Goal: Transaction & Acquisition: Purchase product/service

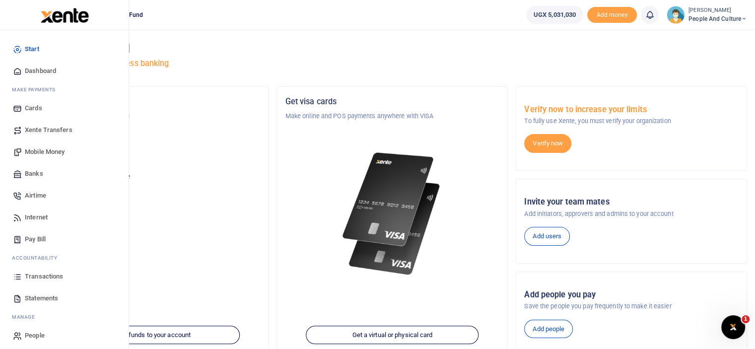
click at [59, 150] on span "Mobile Money" at bounding box center [45, 152] width 40 height 10
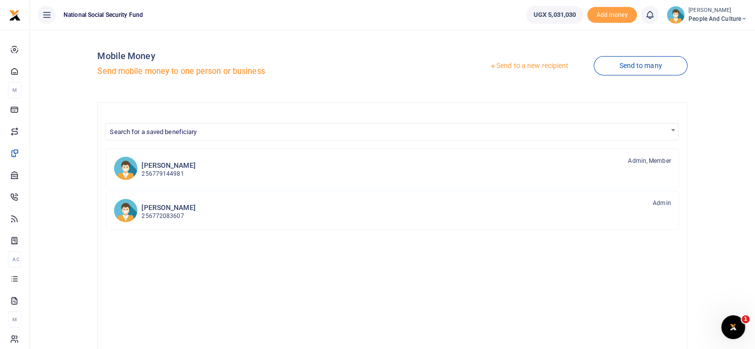
click at [543, 67] on link "Send to a new recipient" at bounding box center [529, 66] width 130 height 18
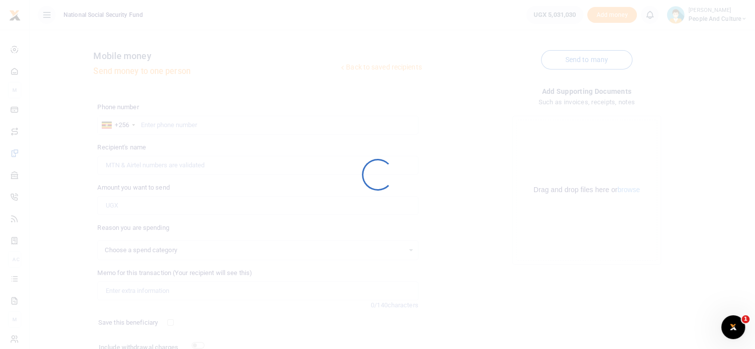
select select
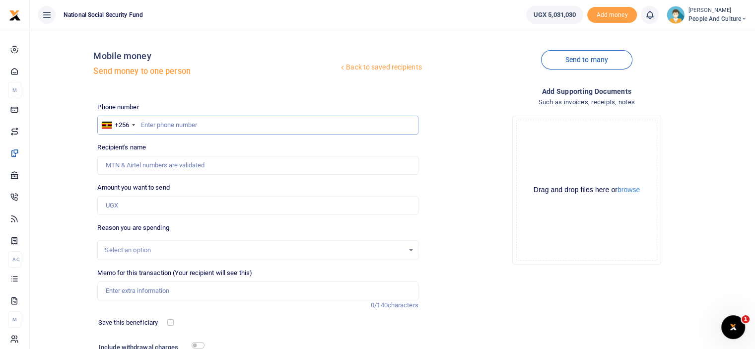
click at [260, 121] on input "text" at bounding box center [257, 125] width 321 height 19
type input "0775958529"
type input "Kevin Isaac Ssekajiija"
type input "0775958529"
click at [204, 210] on input "Amount you want to send" at bounding box center [257, 205] width 321 height 19
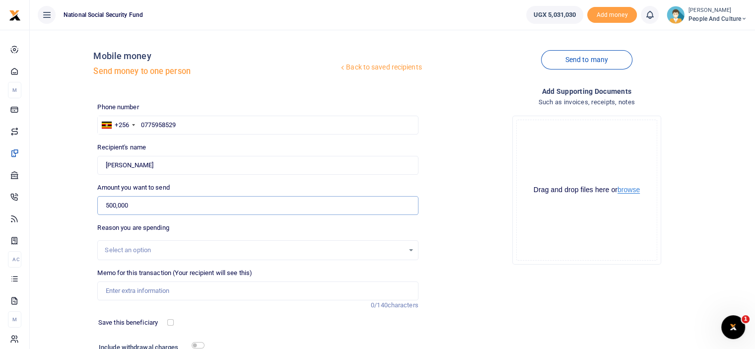
type input "500,000"
click at [632, 192] on button "browse" at bounding box center [629, 189] width 22 height 7
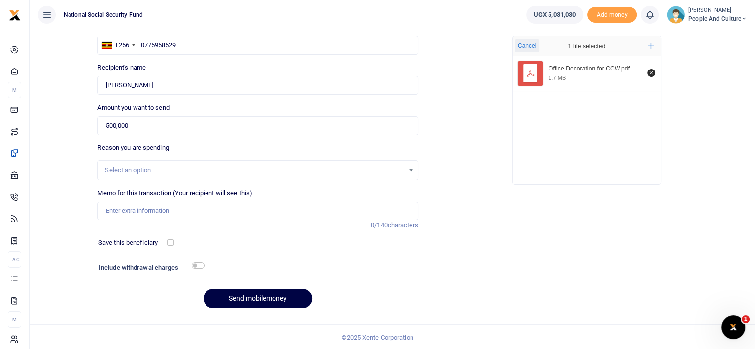
scroll to position [80, 0]
click at [159, 215] on input "Memo for this transaction (Your recipient will see this)" at bounding box center [257, 210] width 321 height 19
paste input "Office Decoration for CCW"
type input "Office Decoration for CCW"
click at [194, 265] on input "checkbox" at bounding box center [198, 265] width 13 height 6
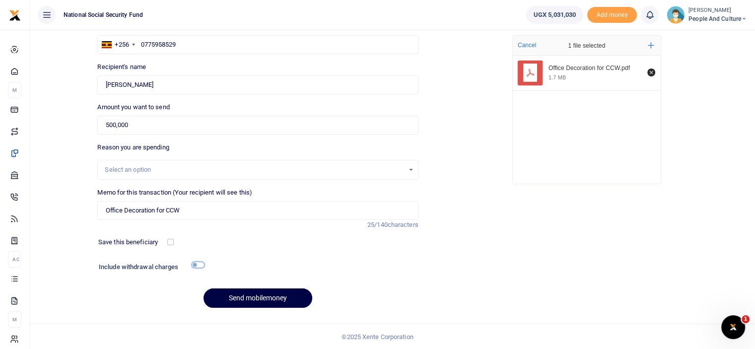
checkbox input "true"
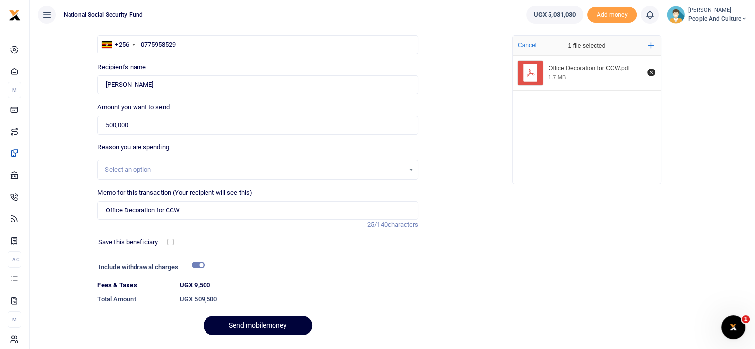
click at [247, 323] on button "Send mobilemoney" at bounding box center [258, 325] width 109 height 19
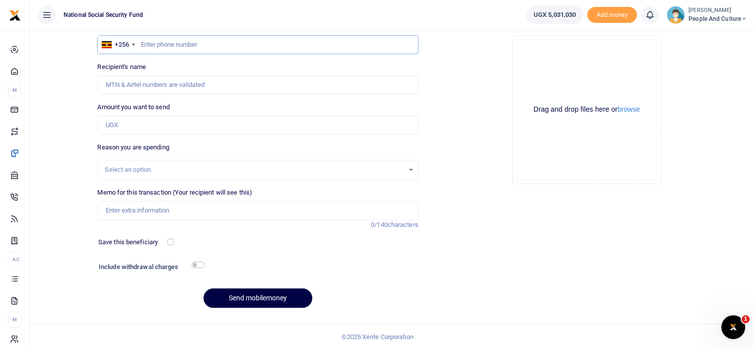
click at [208, 47] on input "text" at bounding box center [257, 44] width 321 height 19
type input "0780551491"
type input "Wilberforce Mutungi"
type input "0780551491"
click at [183, 117] on input "Amount you want to send" at bounding box center [257, 125] width 321 height 19
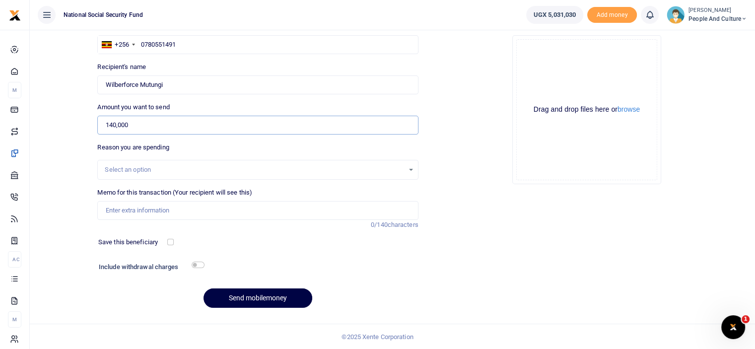
type input "140,000"
click at [197, 264] on input "checkbox" at bounding box center [198, 265] width 13 height 6
checkbox input "true"
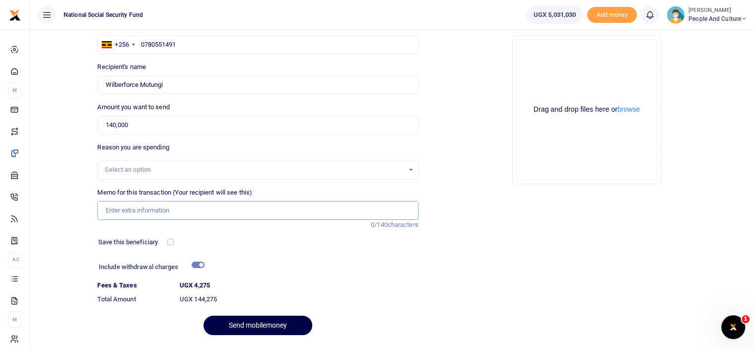
click at [154, 208] on input "Memo for this transaction (Your recipient will see this)" at bounding box center [257, 210] width 321 height 19
paste input "People and Culture fruits and snacks [DATE] to [DATE]"
type input "People and Culture fruits and snacks [DATE] to [DATE]"
click at [626, 112] on button "browse" at bounding box center [629, 109] width 22 height 7
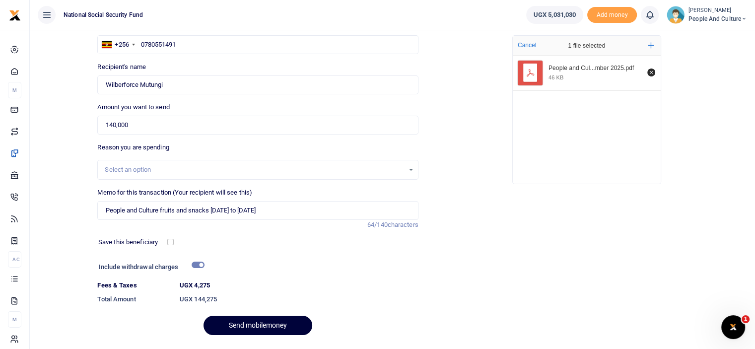
click at [246, 326] on button "Send mobilemoney" at bounding box center [258, 325] width 109 height 19
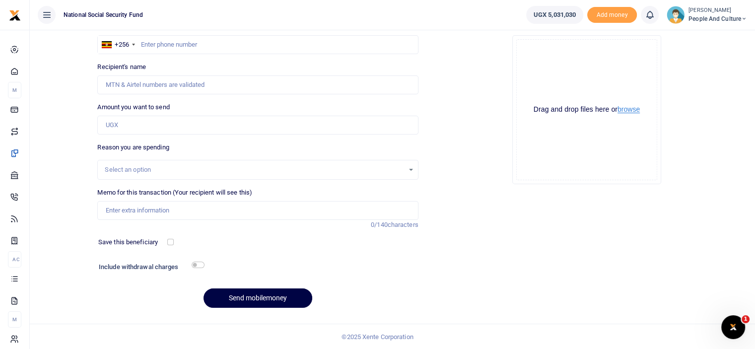
click at [629, 111] on button "browse" at bounding box center [629, 109] width 22 height 7
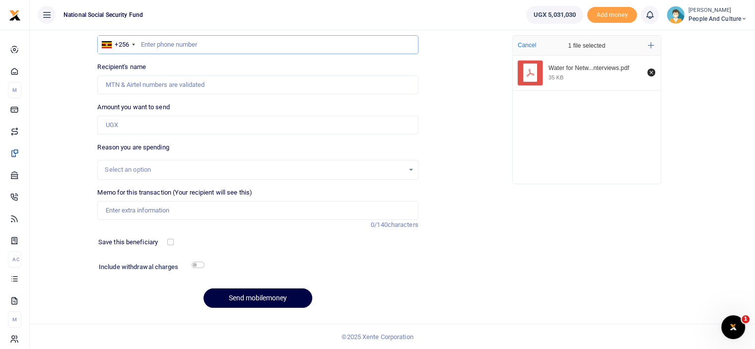
click at [202, 51] on input "text" at bounding box center [257, 44] width 321 height 19
type input "0775926432"
type input "[PERSON_NAME]"
click at [132, 127] on input "Amount you want to send" at bounding box center [257, 125] width 321 height 19
type input "20,000"
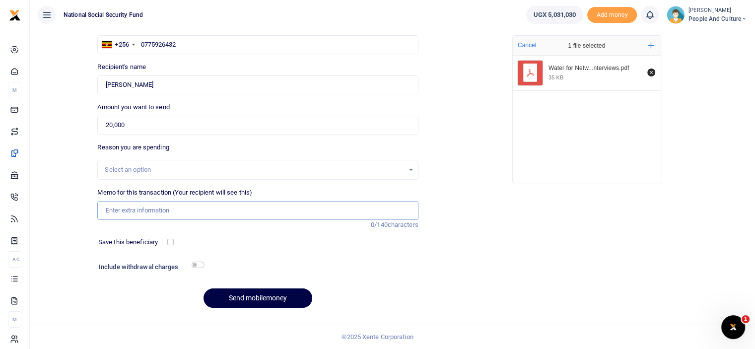
click at [149, 210] on input "Memo for this transaction (Your recipient will see this)" at bounding box center [257, 210] width 321 height 19
paste input "Water for Network and Solutions Architect interviews"
type input "Water for Network and Solutions Architect interviews"
click at [198, 262] on input "checkbox" at bounding box center [198, 265] width 13 height 6
checkbox input "true"
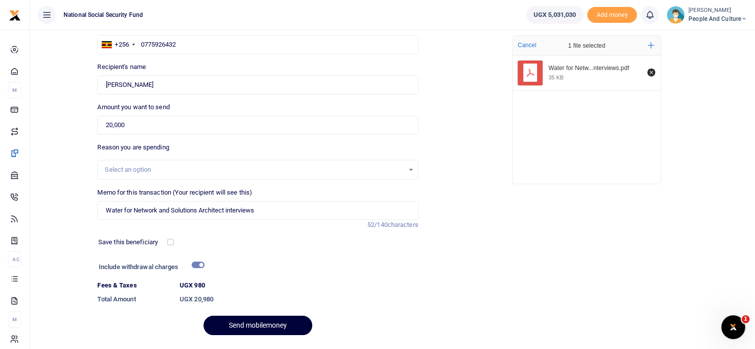
click at [257, 319] on button "Send mobilemoney" at bounding box center [258, 325] width 109 height 19
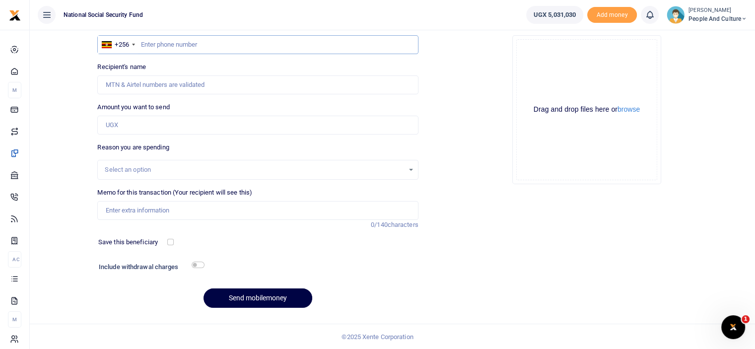
click at [222, 41] on input "text" at bounding box center [257, 44] width 321 height 19
type input "0775926432"
type input "Babra Matte Kabugho"
type input "0775926432"
click at [151, 123] on input "Amount you want to send" at bounding box center [257, 125] width 321 height 19
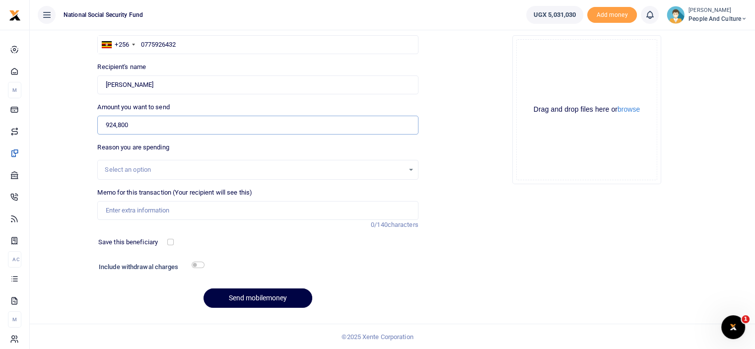
type input "924,800"
click at [197, 264] on input "checkbox" at bounding box center [198, 265] width 13 height 6
checkbox input "true"
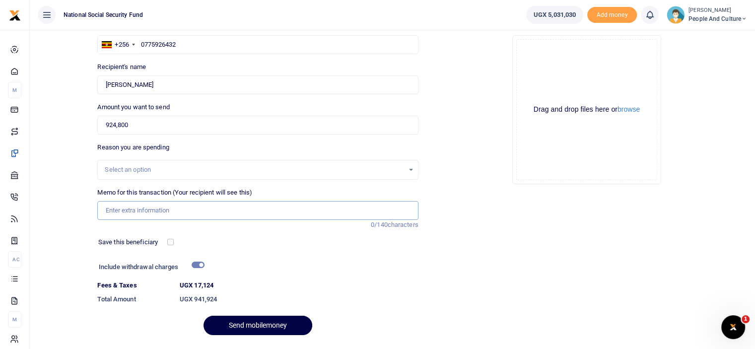
click at [162, 211] on input "Memo for this transaction (Your recipient will see this)" at bounding box center [257, 210] width 321 height 19
paste input "Mugs and Sweets for CCW"
type input "Mugs and Sweets for CCW"
click at [640, 110] on button "browse" at bounding box center [629, 109] width 22 height 7
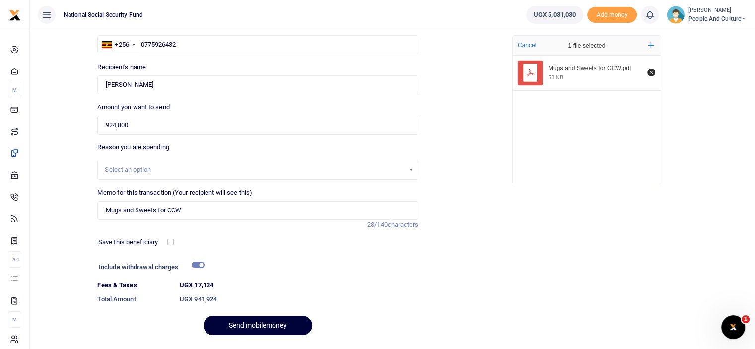
click at [256, 325] on button "Send mobilemoney" at bounding box center [258, 325] width 109 height 19
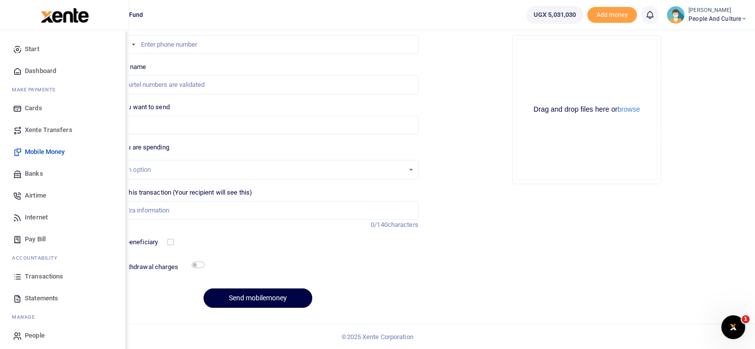
click at [43, 278] on span "Transactions" at bounding box center [44, 277] width 38 height 10
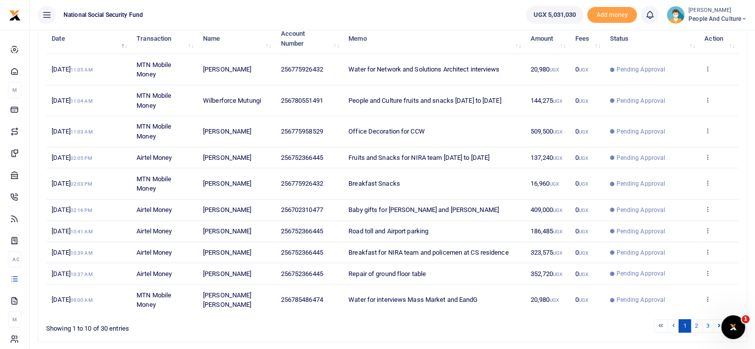
scroll to position [149, 0]
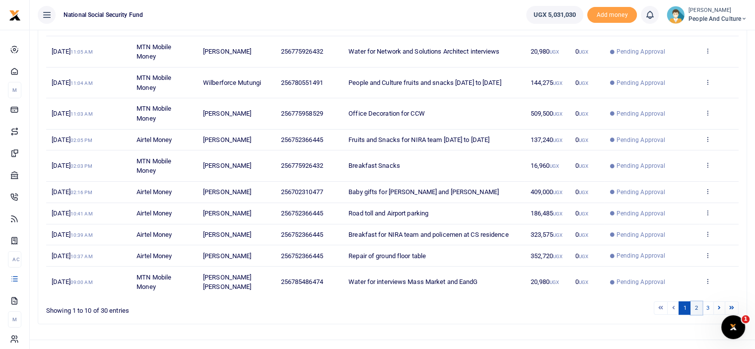
click at [699, 315] on link "2" at bounding box center [697, 307] width 12 height 13
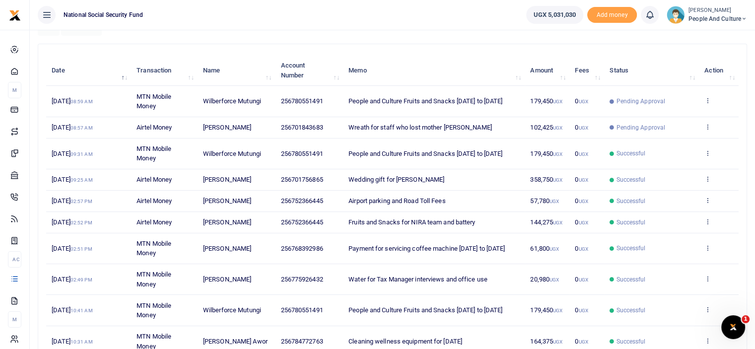
scroll to position [99, 0]
click at [483, 230] on td "Fruits and Snacks for NIRA team and battery" at bounding box center [434, 222] width 182 height 21
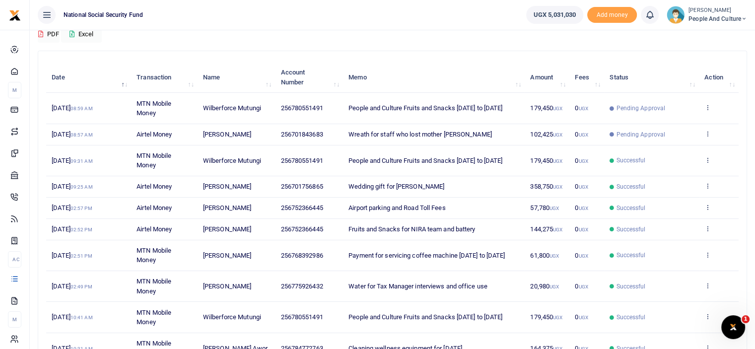
scroll to position [173, 0]
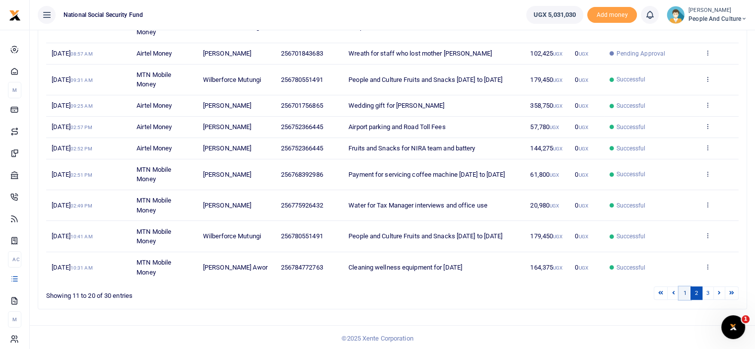
click at [685, 290] on link "1" at bounding box center [685, 293] width 12 height 13
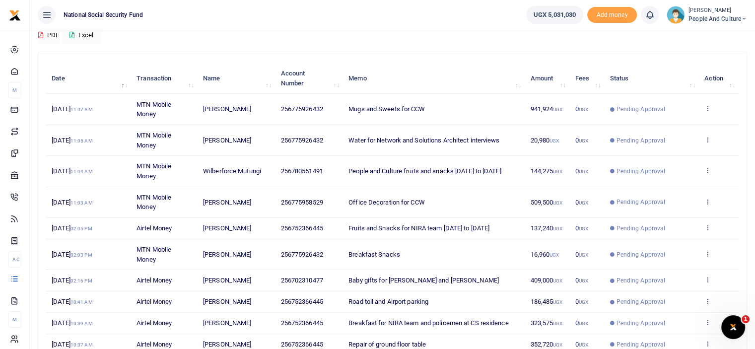
scroll to position [74, 0]
